Goal: Task Accomplishment & Management: Complete application form

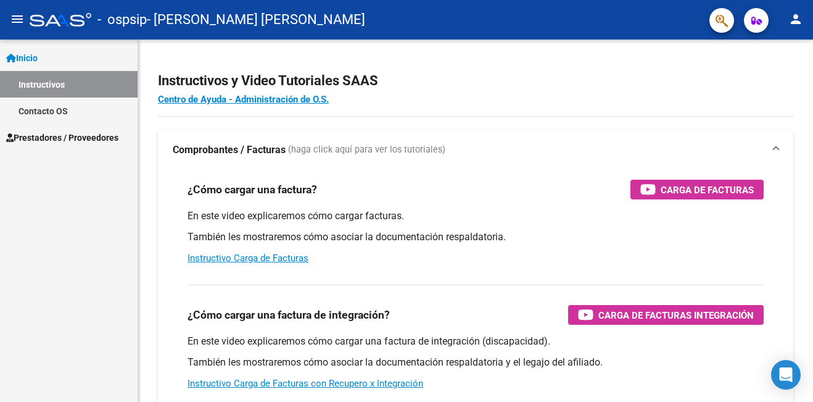
click at [78, 90] on link "Instructivos" at bounding box center [69, 84] width 138 height 27
click at [106, 133] on span "Prestadores / Proveedores" at bounding box center [62, 138] width 112 height 14
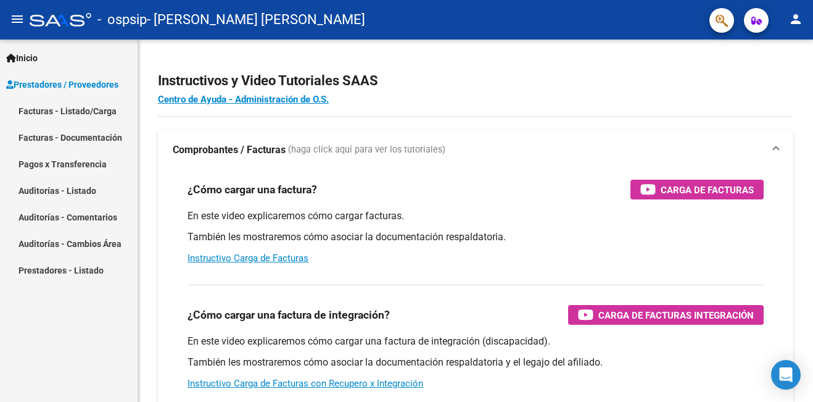
click at [105, 120] on link "Facturas - Listado/Carga" at bounding box center [69, 110] width 138 height 27
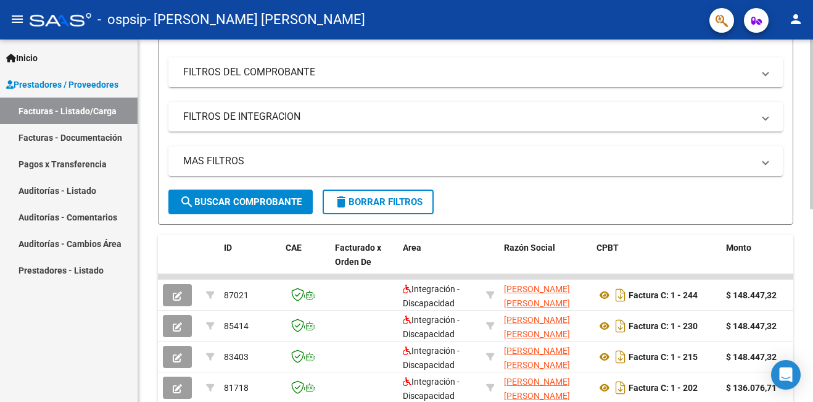
scroll to position [222, 0]
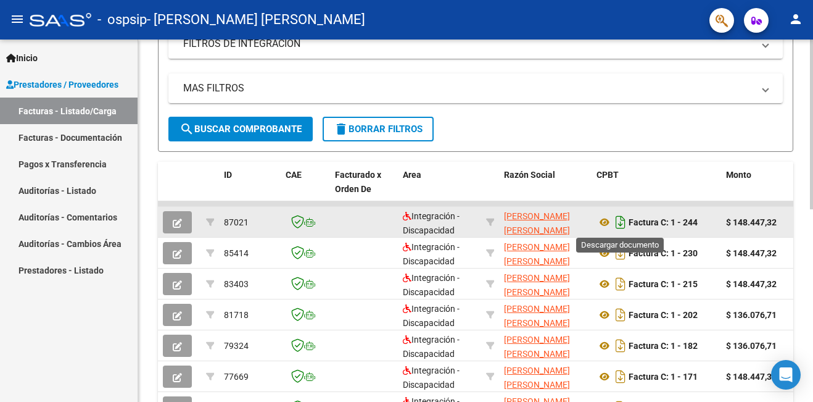
click at [624, 228] on icon "Descargar documento" at bounding box center [621, 222] width 16 height 20
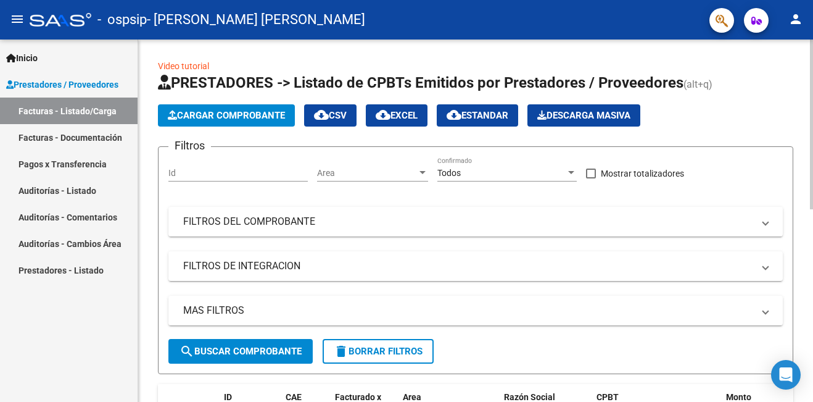
click at [241, 122] on button "Cargar Comprobante" at bounding box center [226, 115] width 137 height 22
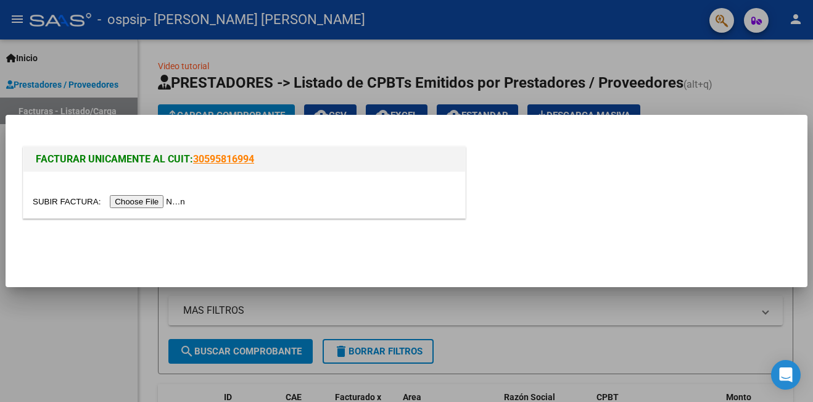
click at [63, 201] on input "file" at bounding box center [111, 201] width 156 height 13
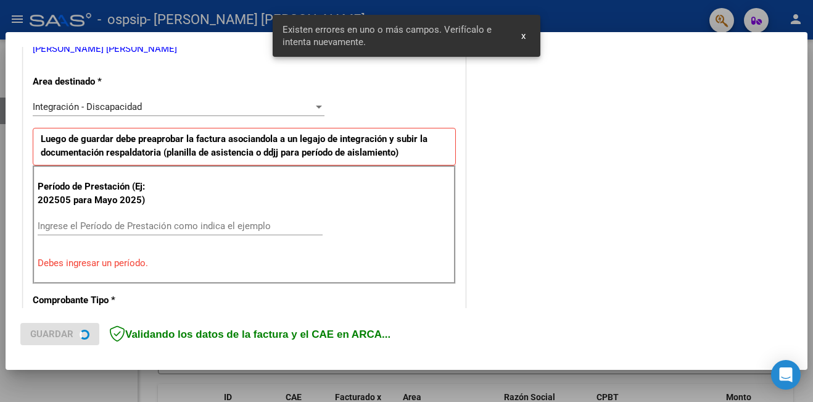
scroll to position [264, 0]
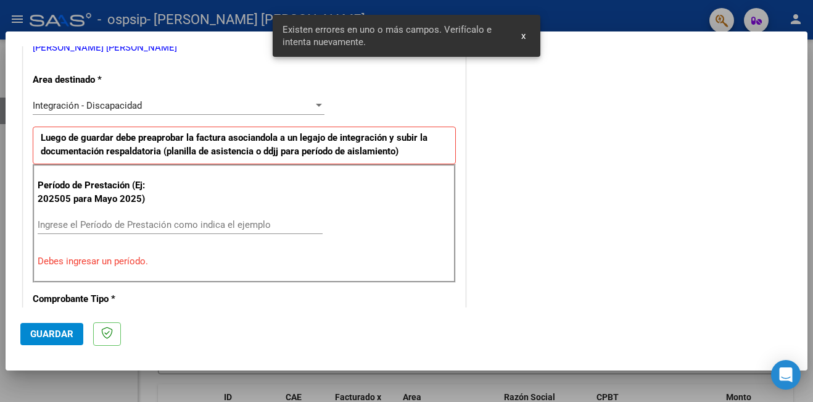
click at [166, 225] on input "Ingrese el Período de Prestación como indica el ejemplo" at bounding box center [180, 224] width 285 height 11
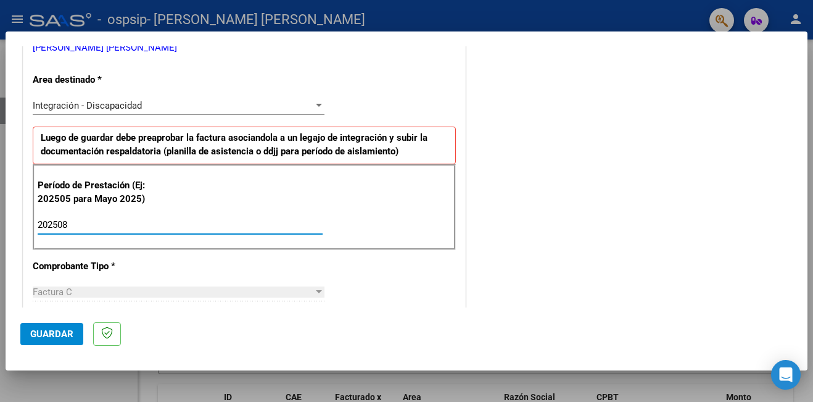
type input "202508"
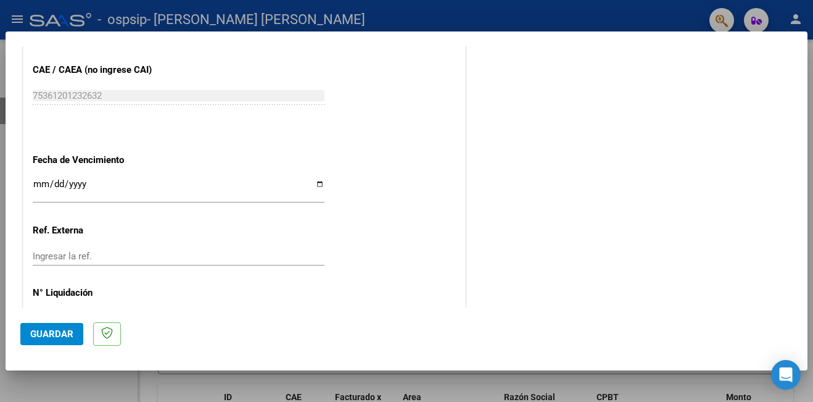
scroll to position [797, 0]
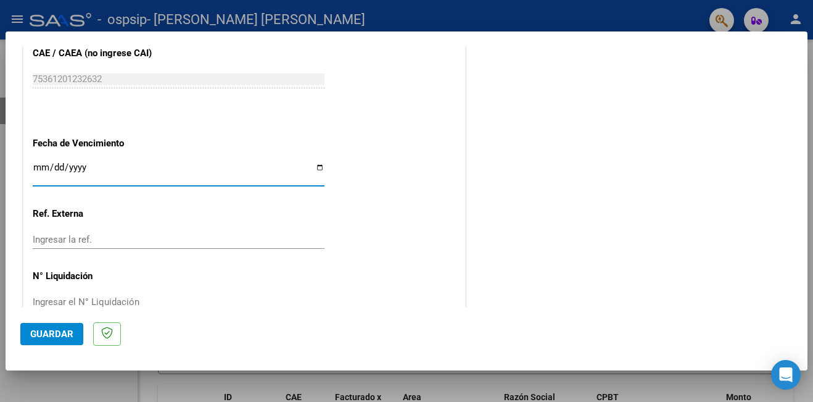
click at [318, 162] on input "Ingresar la fecha" at bounding box center [179, 172] width 292 height 20
type input "[DATE]"
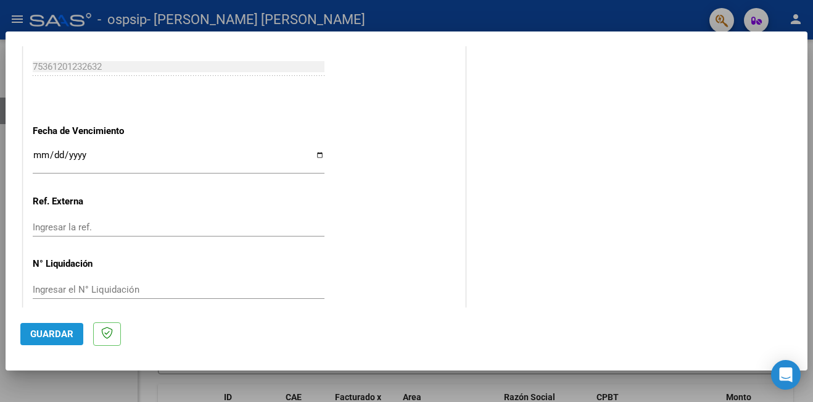
click at [48, 340] on button "Guardar" at bounding box center [51, 334] width 63 height 22
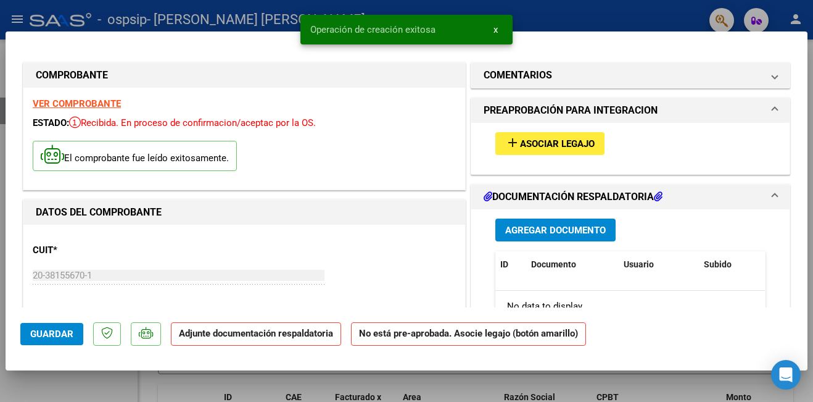
click at [576, 228] on span "Agregar Documento" at bounding box center [555, 230] width 101 height 11
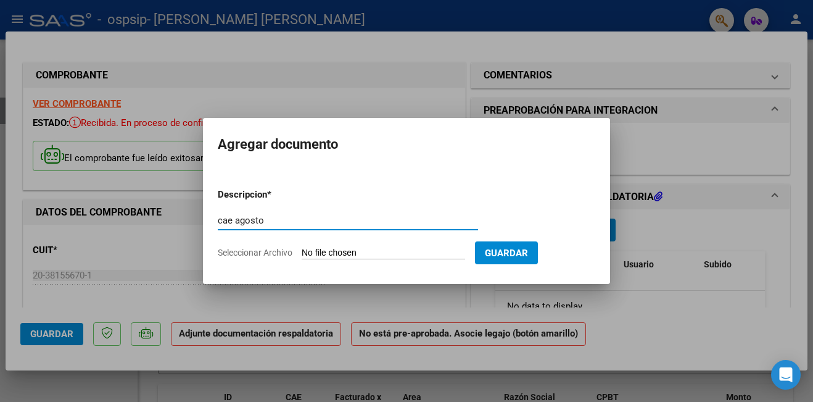
type input "cae agosto"
click at [339, 248] on input "Seleccionar Archivo" at bounding box center [384, 253] width 164 height 12
type input "C:\fakepath\[PERSON_NAME] cae [PERSON_NAME].pdf"
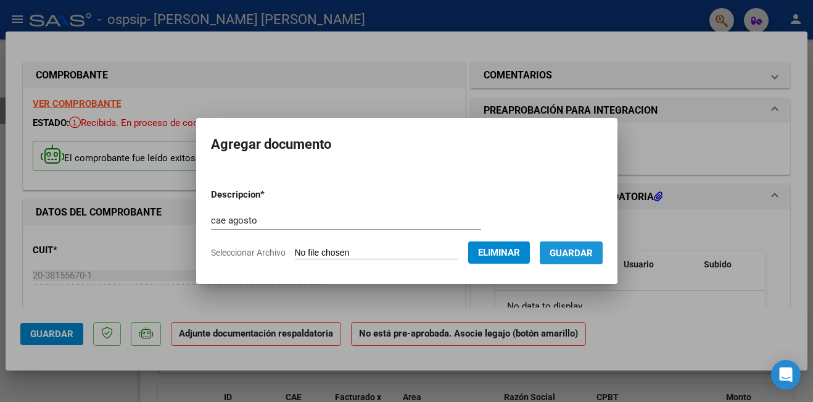
click at [568, 255] on span "Guardar" at bounding box center [571, 252] width 43 height 11
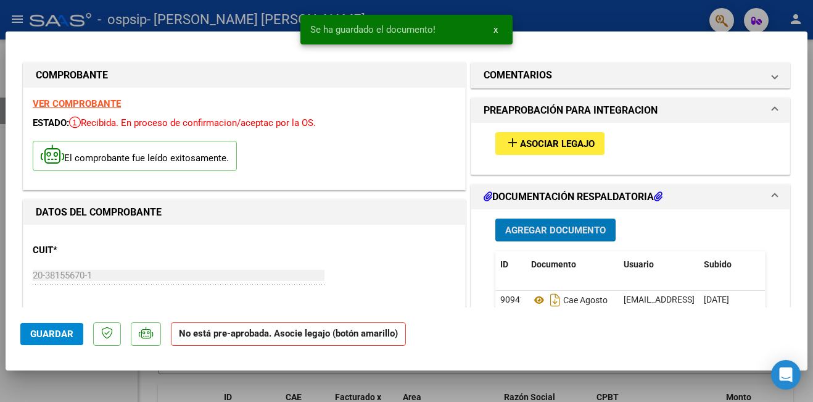
click at [560, 229] on span "Agregar Documento" at bounding box center [555, 230] width 101 height 11
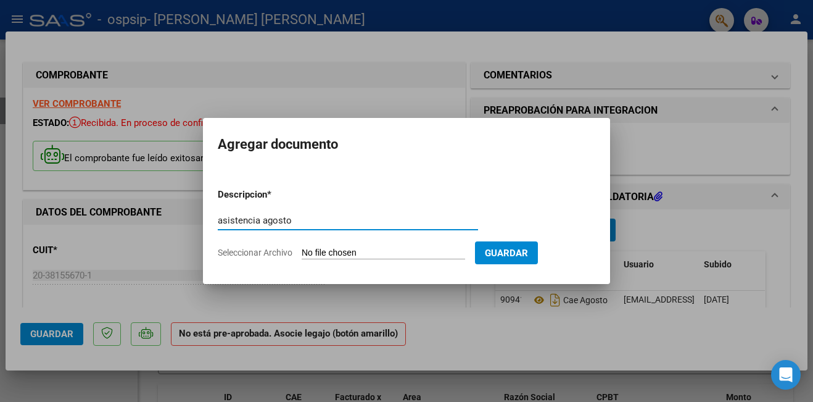
type input "asistencia agosto"
click at [329, 250] on input "Seleccionar Archivo" at bounding box center [384, 253] width 164 height 12
type input "C:\fakepath\asistencia [PERSON_NAME].pdf"
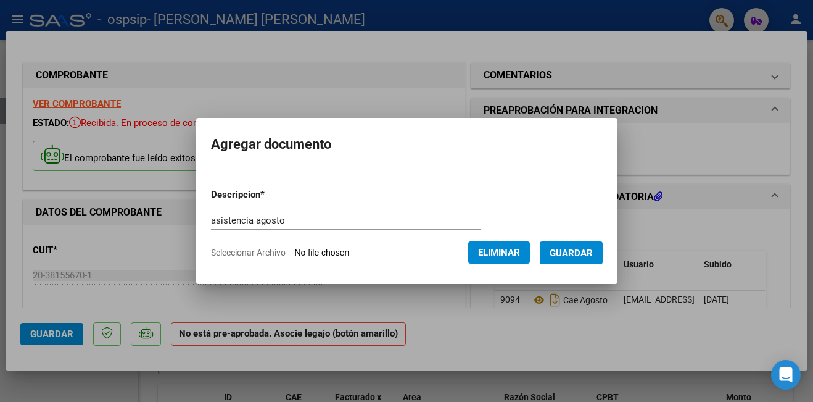
click at [563, 258] on button "Guardar" at bounding box center [571, 252] width 63 height 23
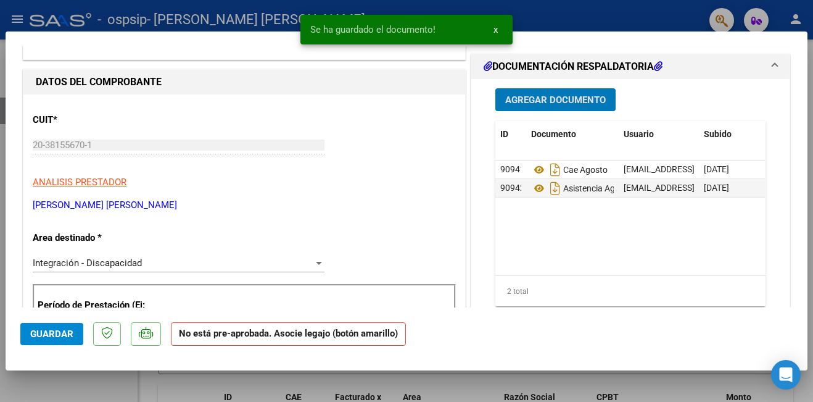
scroll to position [67, 0]
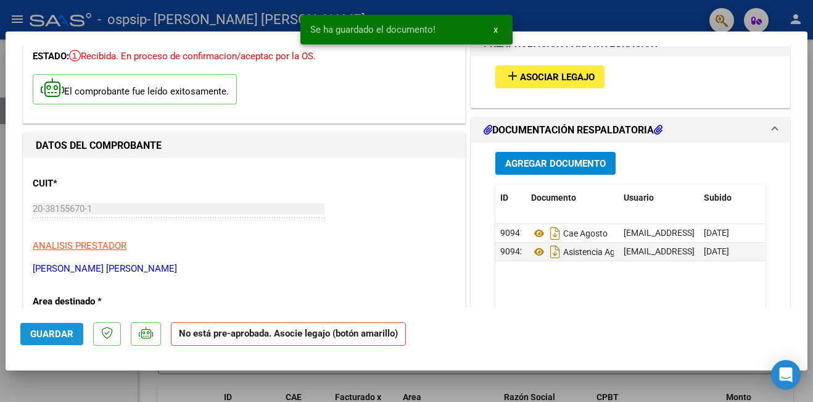
click at [36, 335] on span "Guardar" at bounding box center [51, 333] width 43 height 11
click at [627, 20] on div at bounding box center [406, 201] width 813 height 402
